Goal: Information Seeking & Learning: Learn about a topic

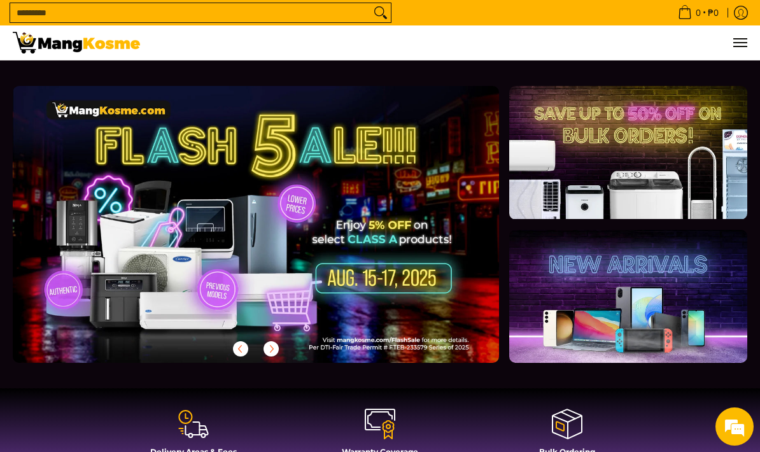
click at [304, 13] on input "Search..." at bounding box center [190, 12] width 360 height 19
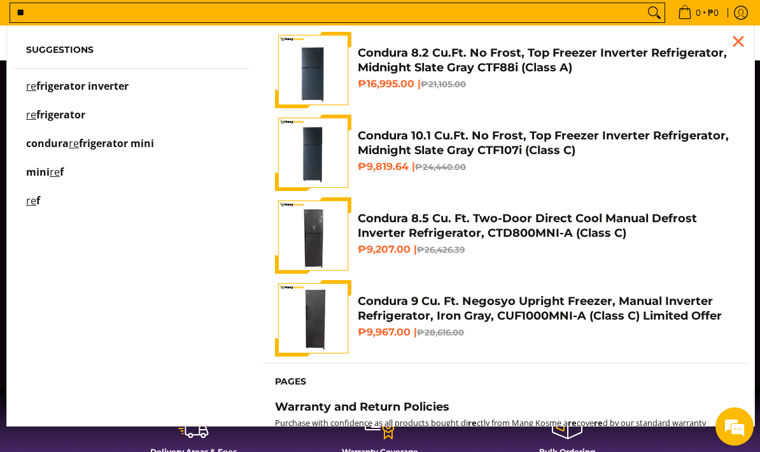
scroll to position [0, 487]
type input "**"
click at [101, 88] on span "frigerator inverter" at bounding box center [82, 86] width 92 height 14
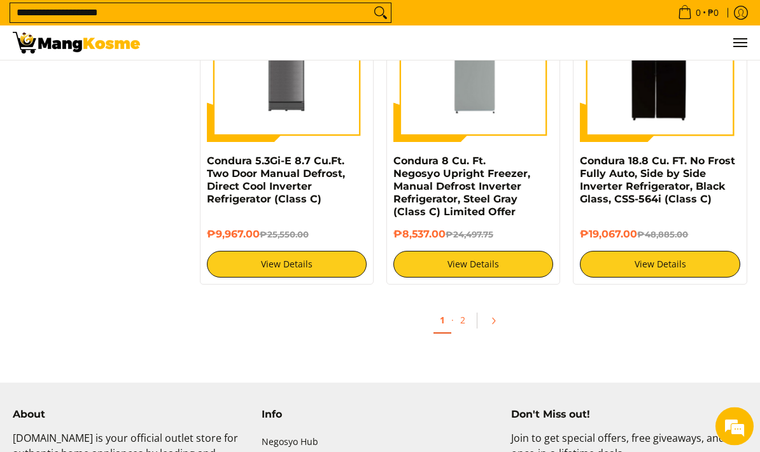
scroll to position [2616, 0]
click at [485, 332] on link "Pagination" at bounding box center [498, 321] width 31 height 22
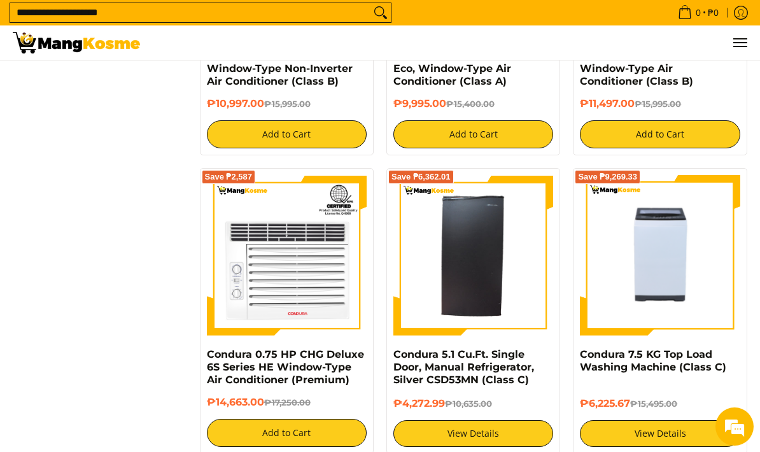
click at [173, 8] on input "**********" at bounding box center [190, 12] width 360 height 19
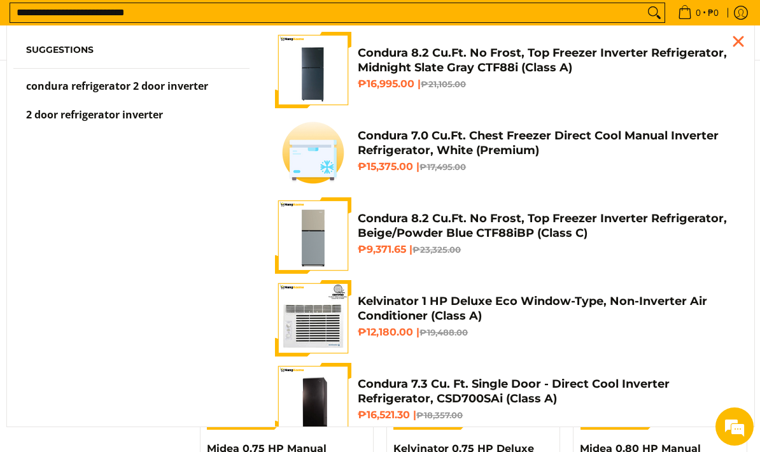
scroll to position [694, 0]
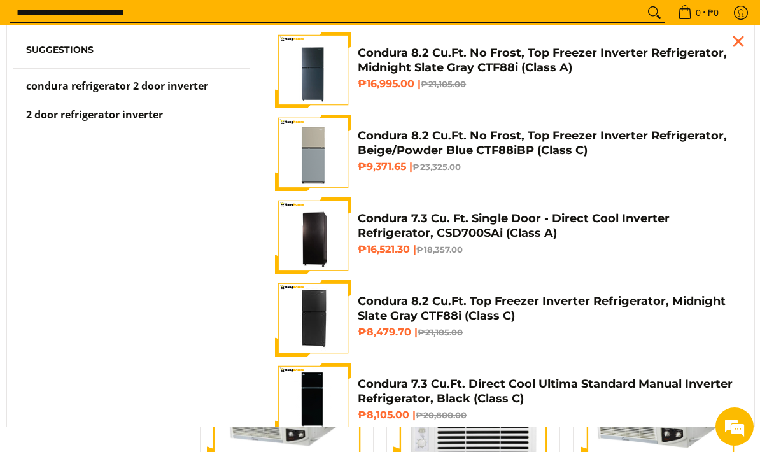
type input "**********"
click at [192, 87] on span "condura refrigerator 2 door inverter" at bounding box center [117, 86] width 182 height 14
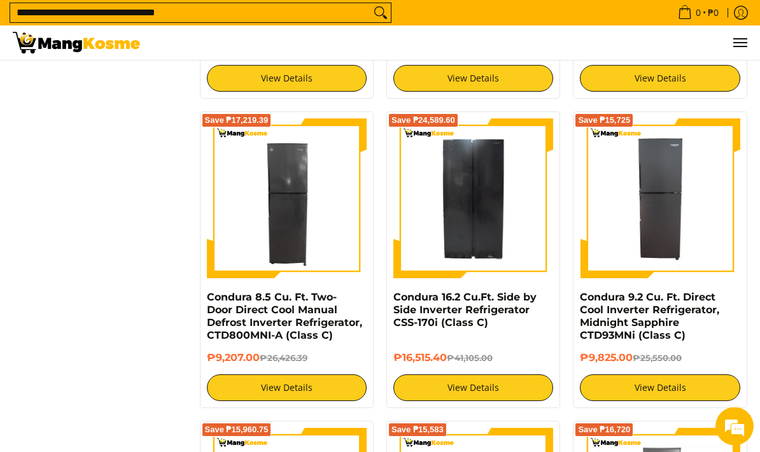
scroll to position [850, 0]
click at [492, 323] on link "Condura 16.2 Cu.Ft. Side by Side Inverter Refrigerator CSS-170i (Class C)" at bounding box center [465, 310] width 143 height 38
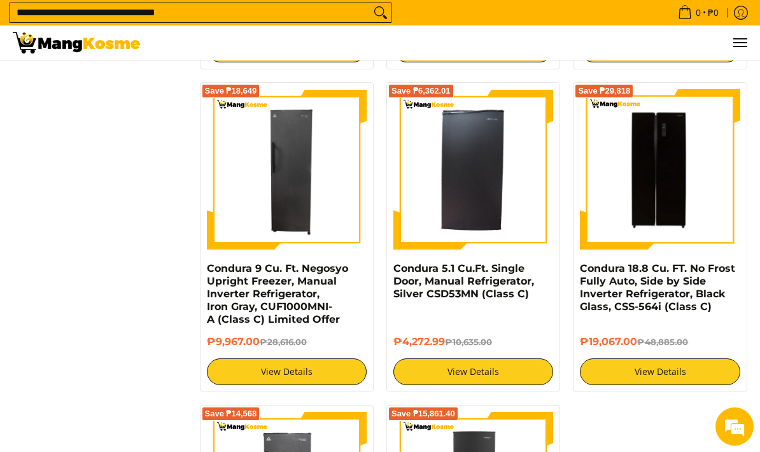
scroll to position [1513, 0]
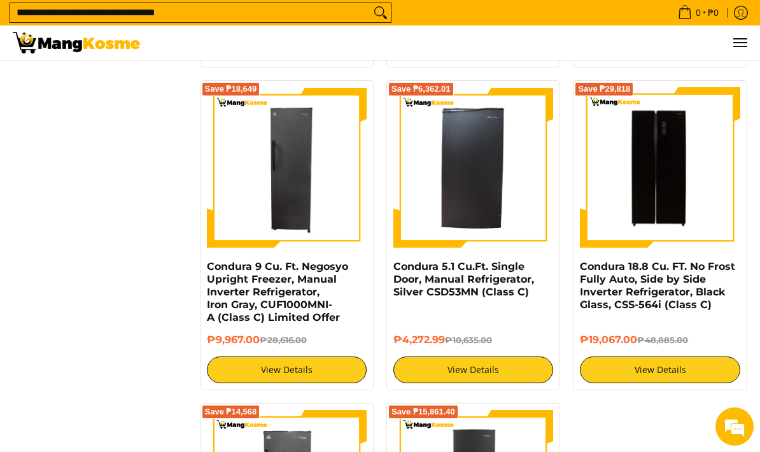
click at [666, 211] on img at bounding box center [660, 167] width 160 height 160
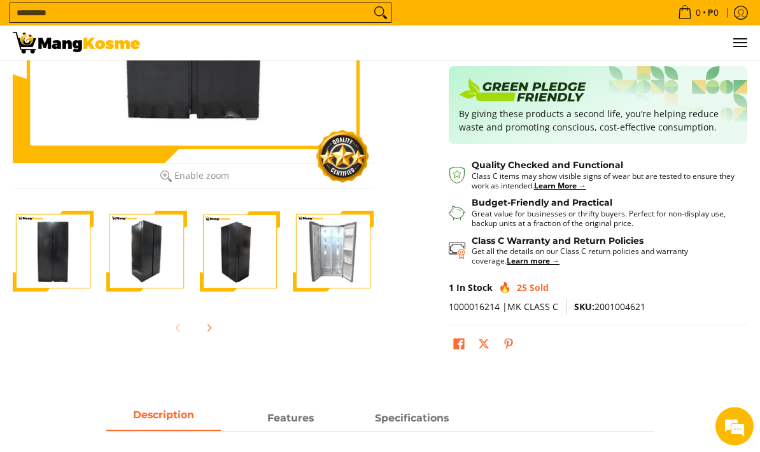
scroll to position [254, 0]
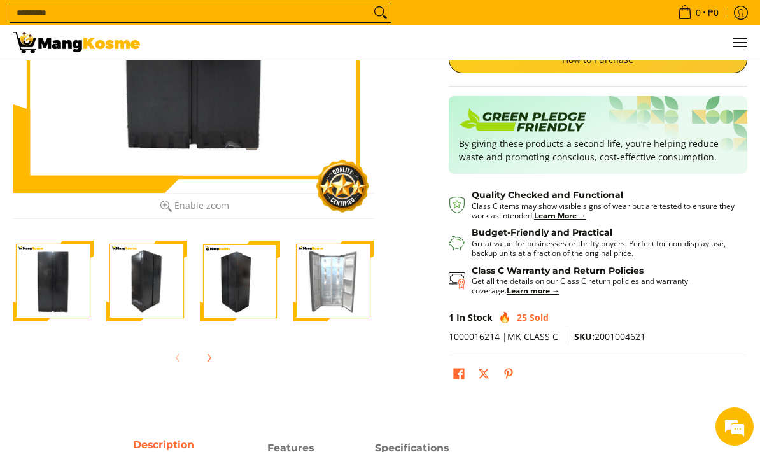
click at [325, 306] on img "Condura 16.2 Cu.Ft. Side by Side Inverter Refrigerator CSS-170i (Class C)-4" at bounding box center [333, 281] width 81 height 81
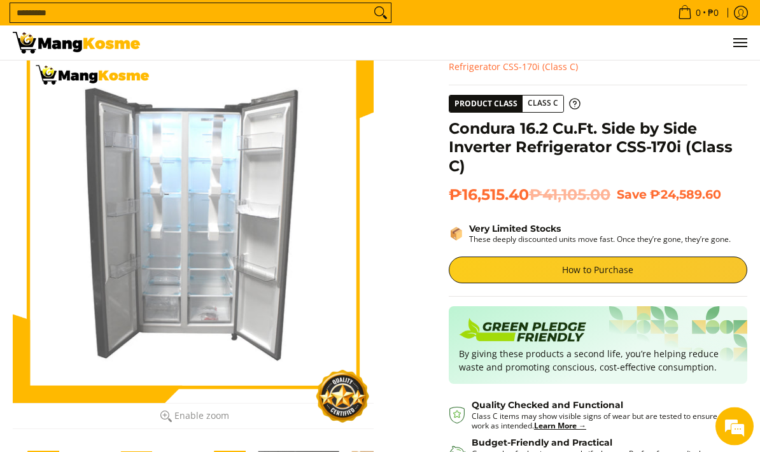
scroll to position [0, 0]
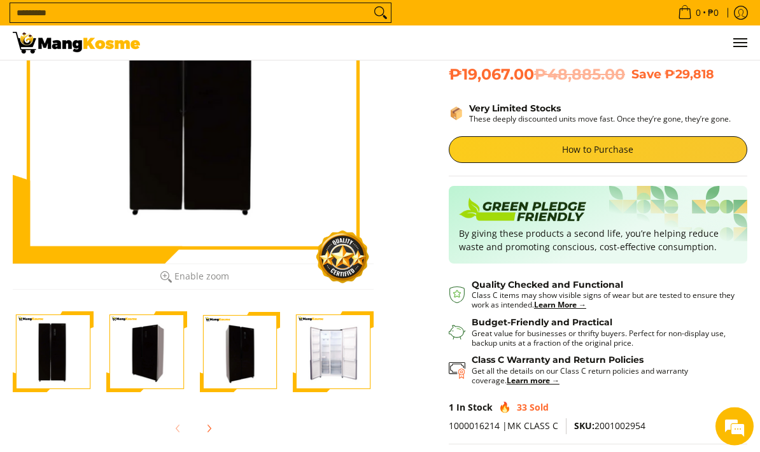
scroll to position [192, 0]
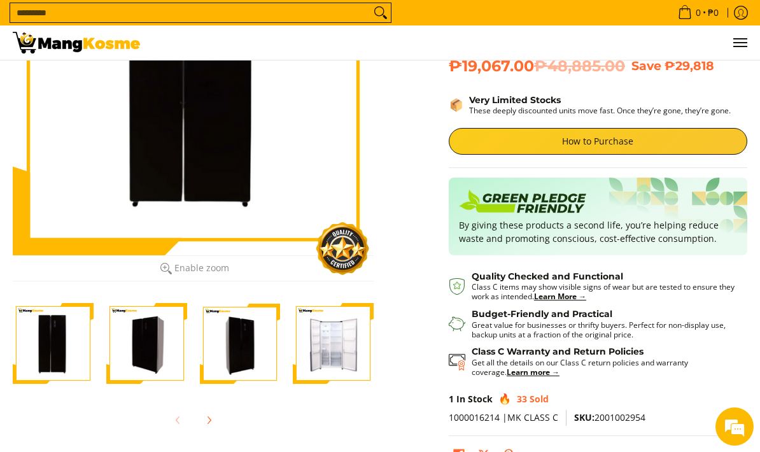
click at [332, 364] on img "Condura 18.8 Cu. FT. No Frost Fully Auto, Side by Side Inverter Refrigerator, B…" at bounding box center [333, 343] width 81 height 81
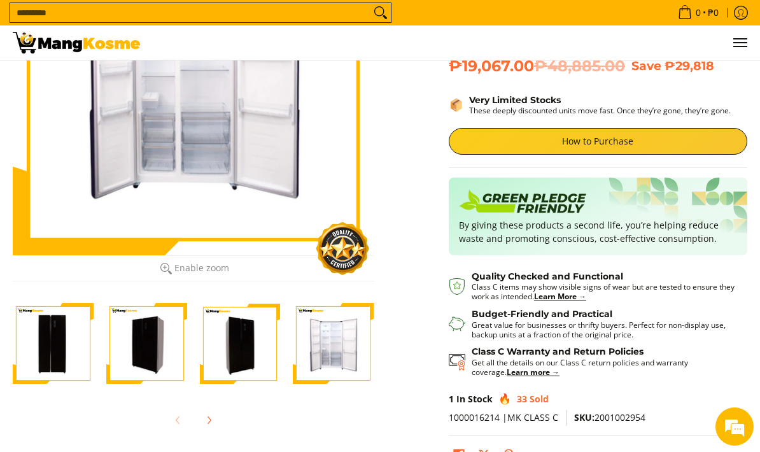
click at [235, 368] on img "Condura 18.8 Cu. FT. No Frost Fully Auto, Side by Side Inverter Refrigerator, B…" at bounding box center [240, 343] width 81 height 81
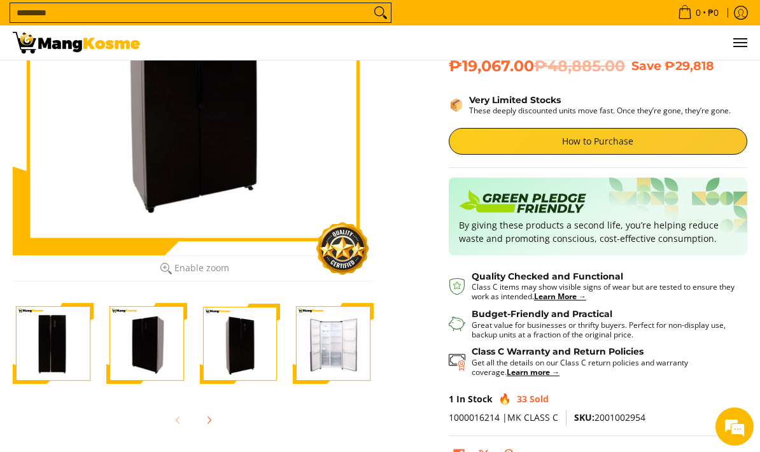
click at [330, 360] on img "Condura 18.8 Cu. FT. No Frost Fully Auto, Side by Side Inverter Refrigerator, B…" at bounding box center [333, 343] width 81 height 81
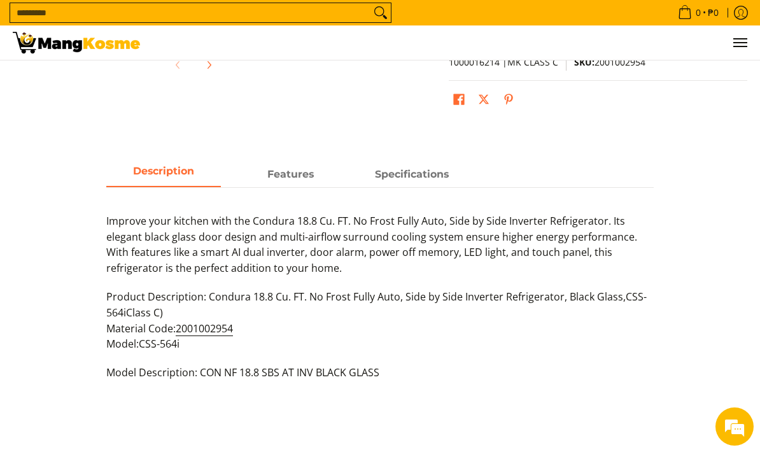
scroll to position [0, 0]
click at [293, 168] on strong "Features" at bounding box center [290, 174] width 46 height 12
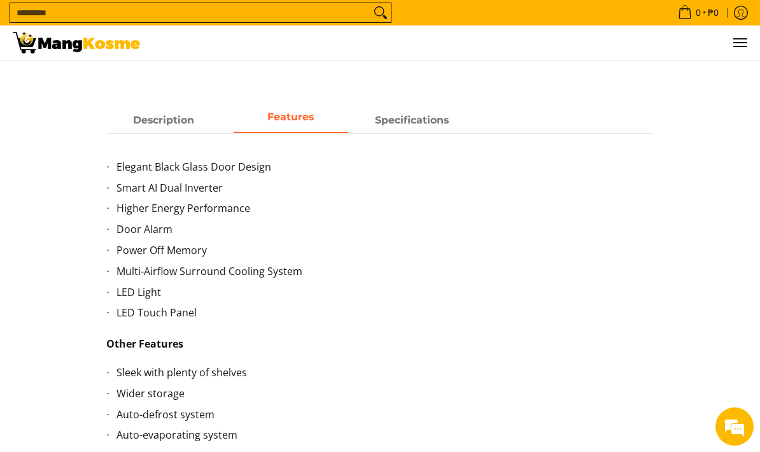
scroll to position [600, 0]
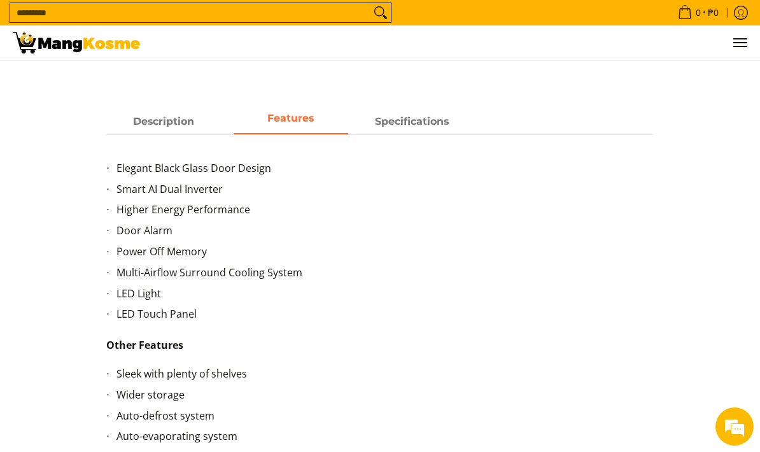
click at [422, 115] on strong "Specifications" at bounding box center [412, 121] width 74 height 12
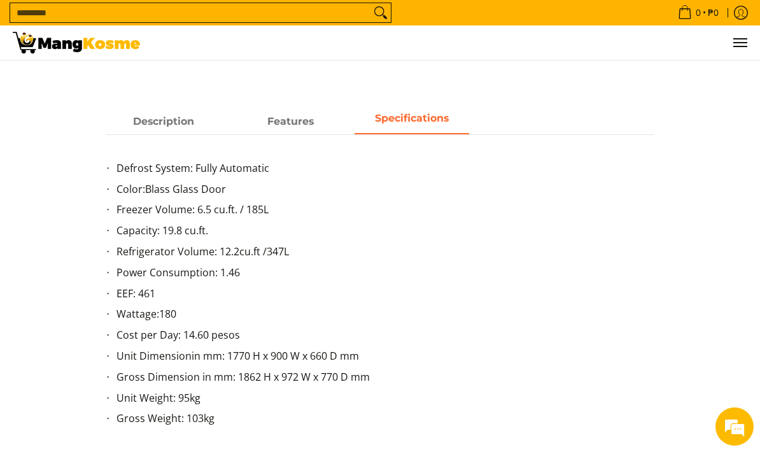
scroll to position [580, 0]
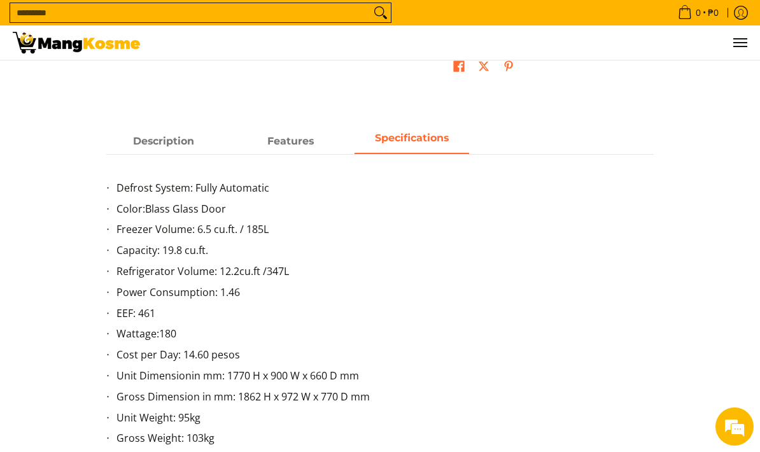
click at [163, 134] on span "Description" at bounding box center [163, 141] width 115 height 23
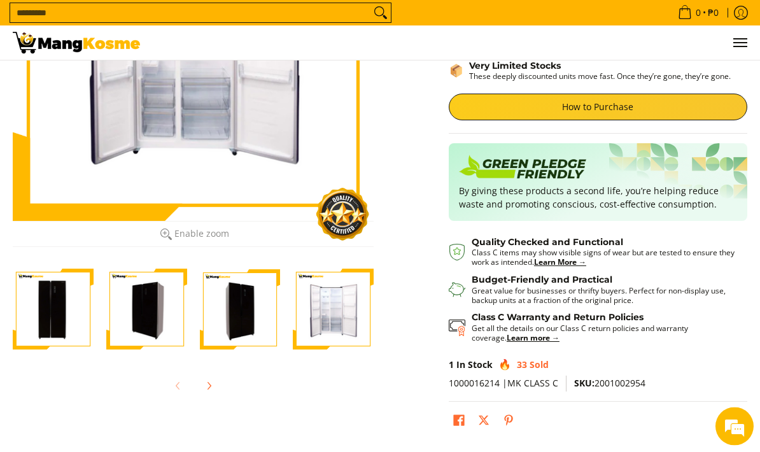
click at [50, 302] on img "Condura 18.8 Cu. FT. No Frost Fully Auto, Side by Side Inverter Refrigerator, B…" at bounding box center [53, 309] width 81 height 81
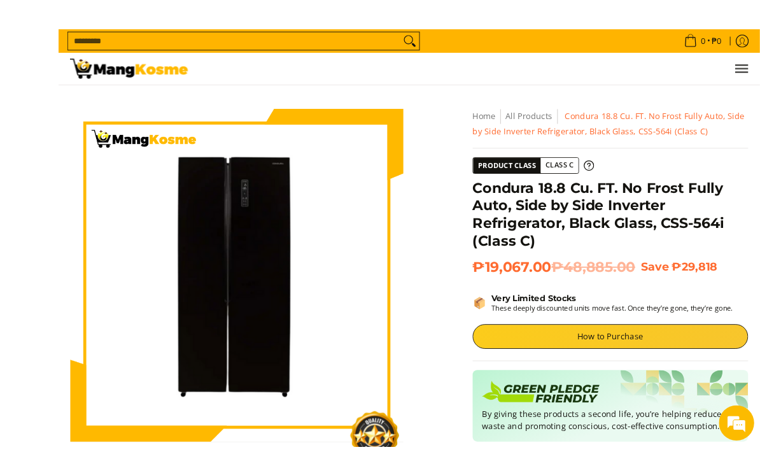
scroll to position [2, 0]
